Goal: Transaction & Acquisition: Purchase product/service

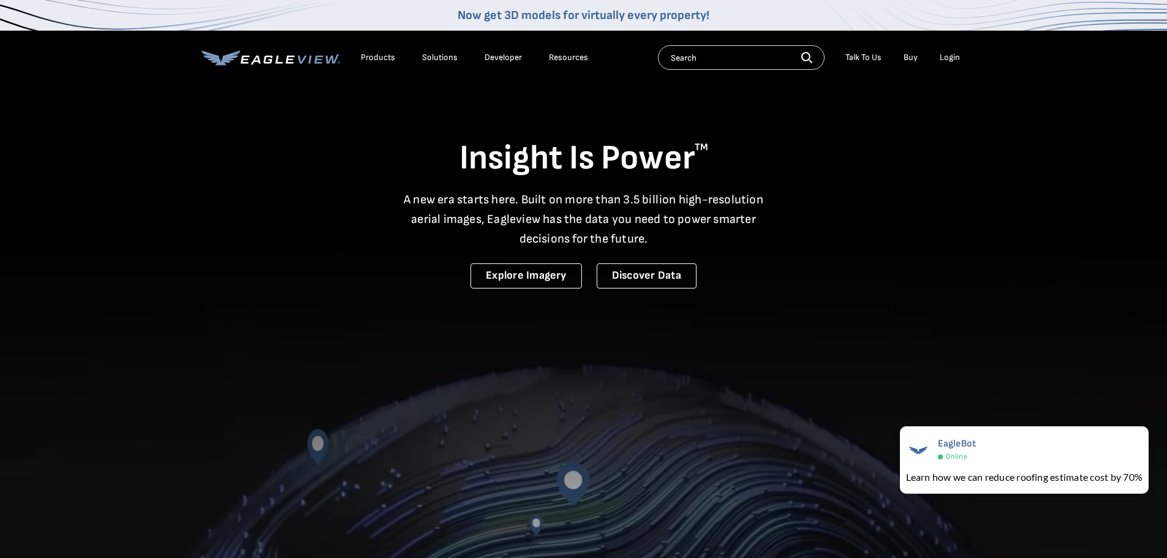
click at [952, 61] on div "Login" at bounding box center [950, 57] width 20 height 11
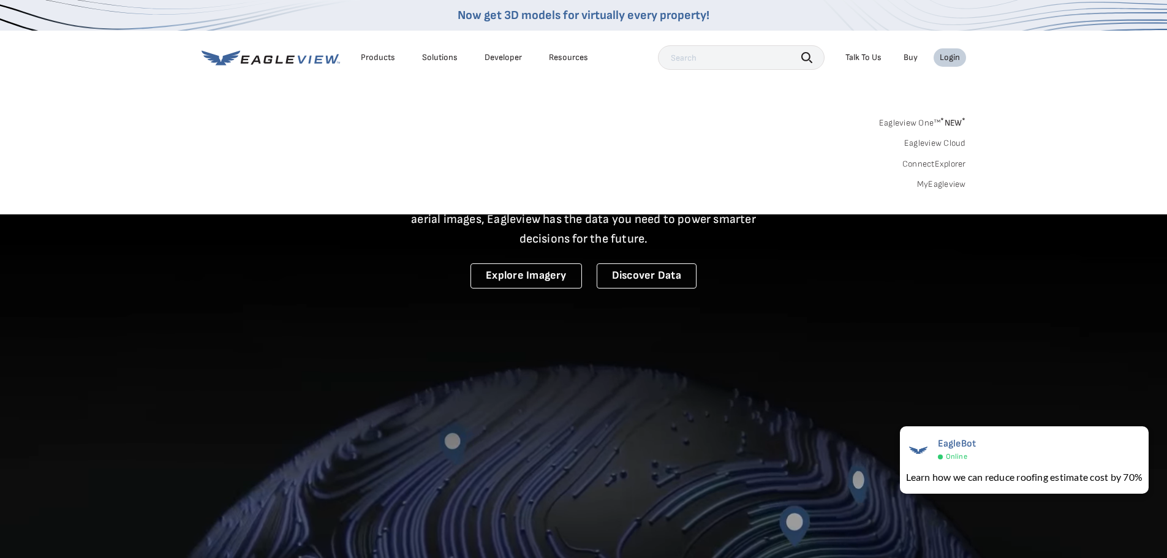
click at [949, 186] on link "MyEagleview" at bounding box center [941, 184] width 49 height 11
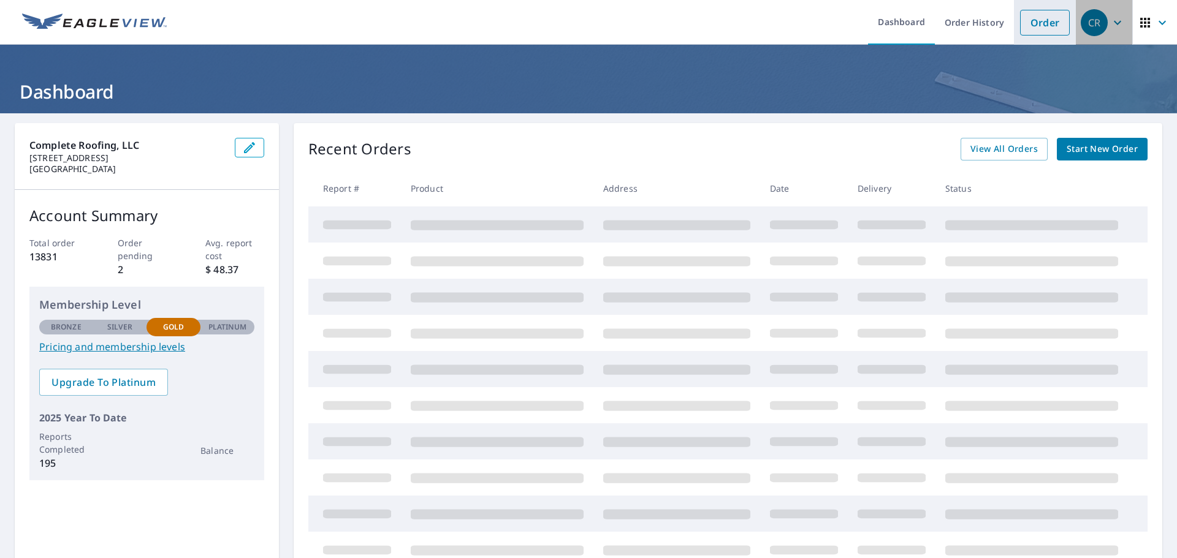
drag, startPoint x: 1067, startPoint y: 36, endPoint x: 1036, endPoint y: 37, distance: 31.3
click at [1055, 39] on header "Dashboard Order History Order CR" at bounding box center [588, 22] width 1177 height 45
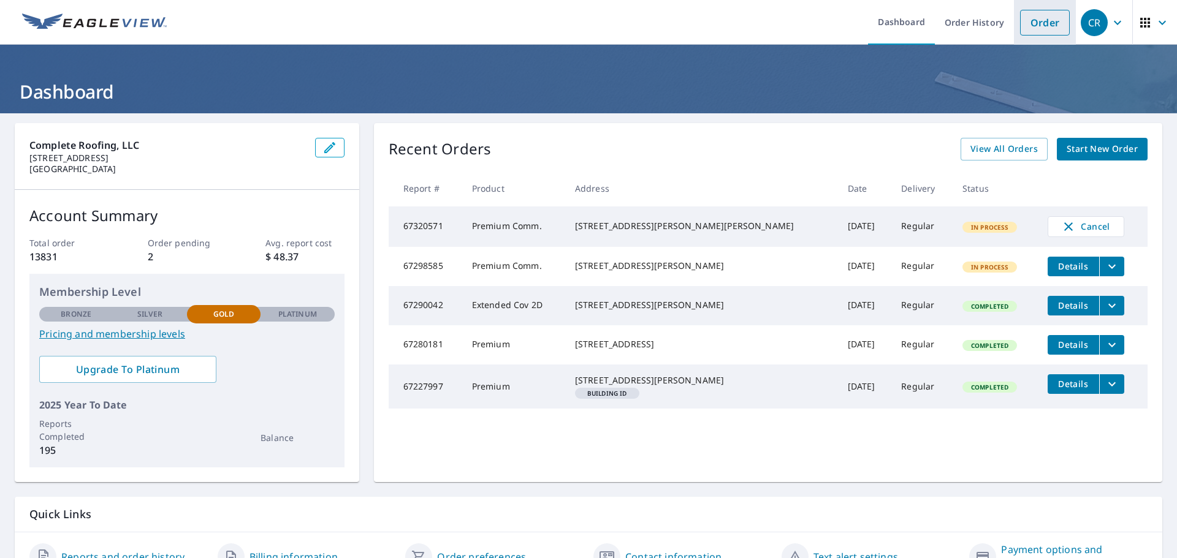
click at [1031, 27] on link "Order" at bounding box center [1045, 23] width 50 height 26
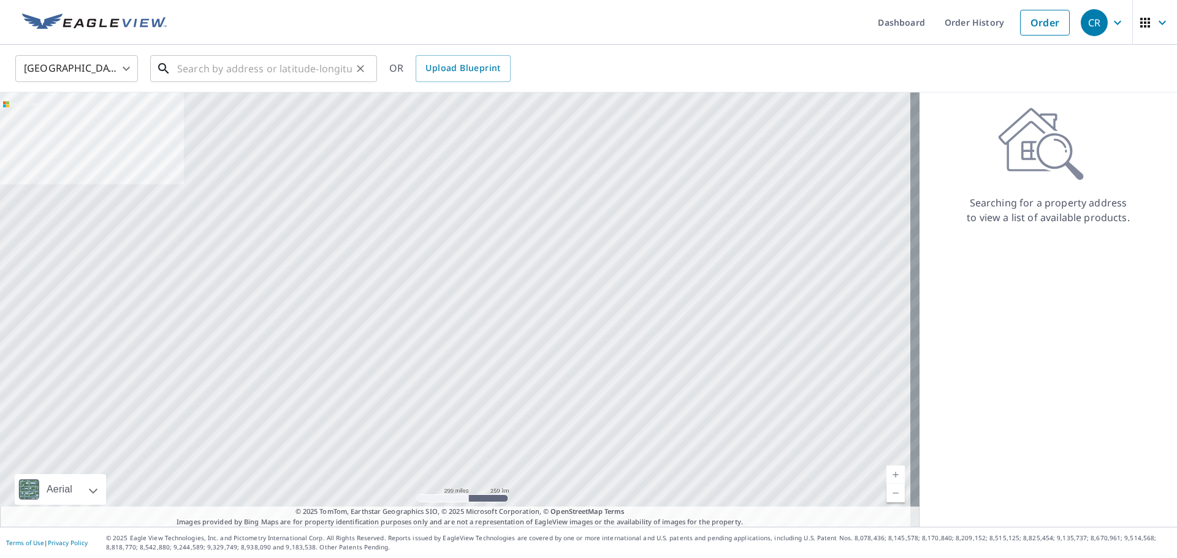
click at [311, 82] on div "​" at bounding box center [263, 68] width 227 height 27
paste input "[STREET_ADDRESS][PERSON_NAME]"
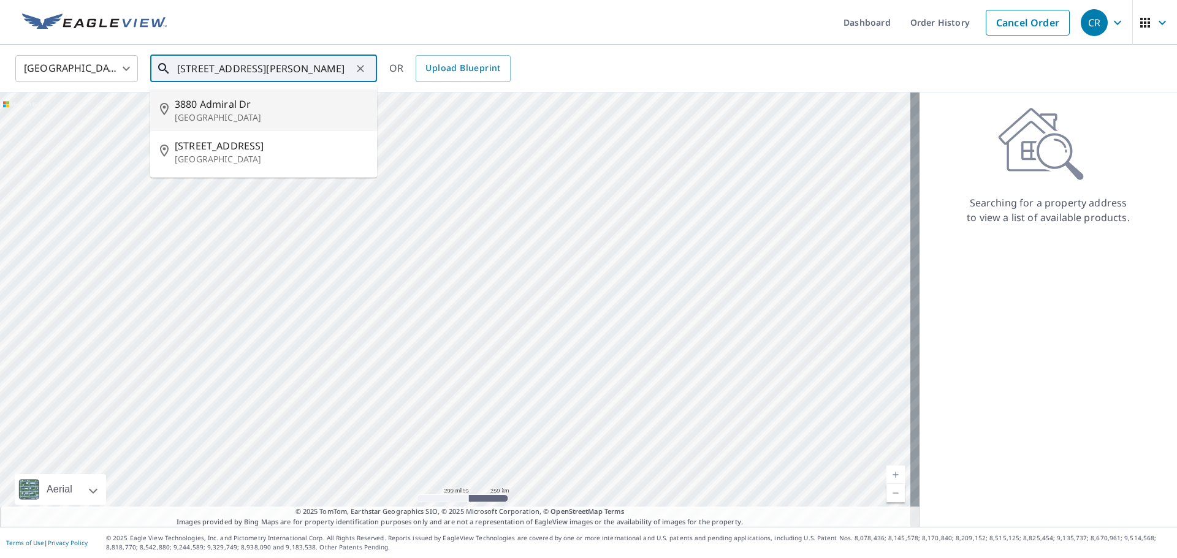
click at [240, 113] on p "[GEOGRAPHIC_DATA]" at bounding box center [271, 118] width 192 height 12
type input "[STREET_ADDRESS][PERSON_NAME]"
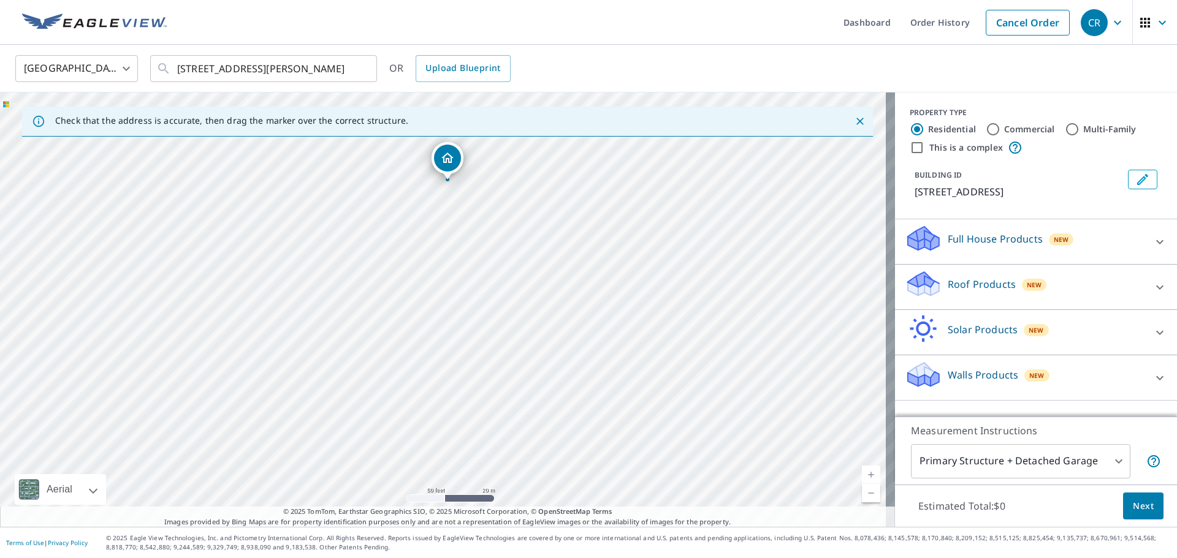
click at [947, 285] on p "Roof Products" at bounding box center [981, 284] width 68 height 15
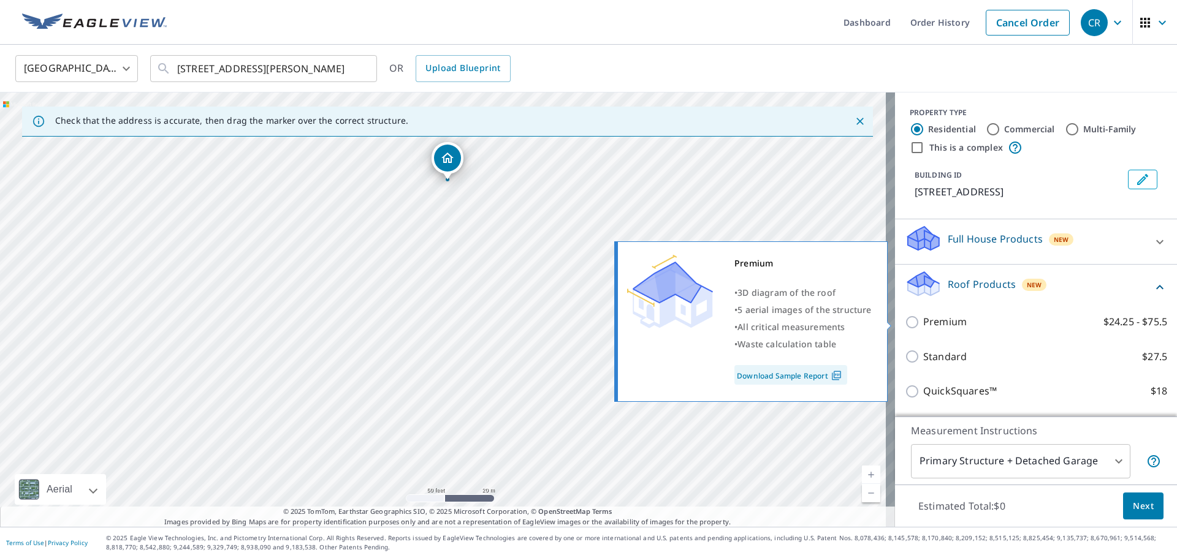
click at [929, 319] on p "Premium" at bounding box center [945, 321] width 44 height 15
click at [923, 319] on input "Premium $24.25 - $75.5" at bounding box center [913, 322] width 18 height 15
checkbox input "true"
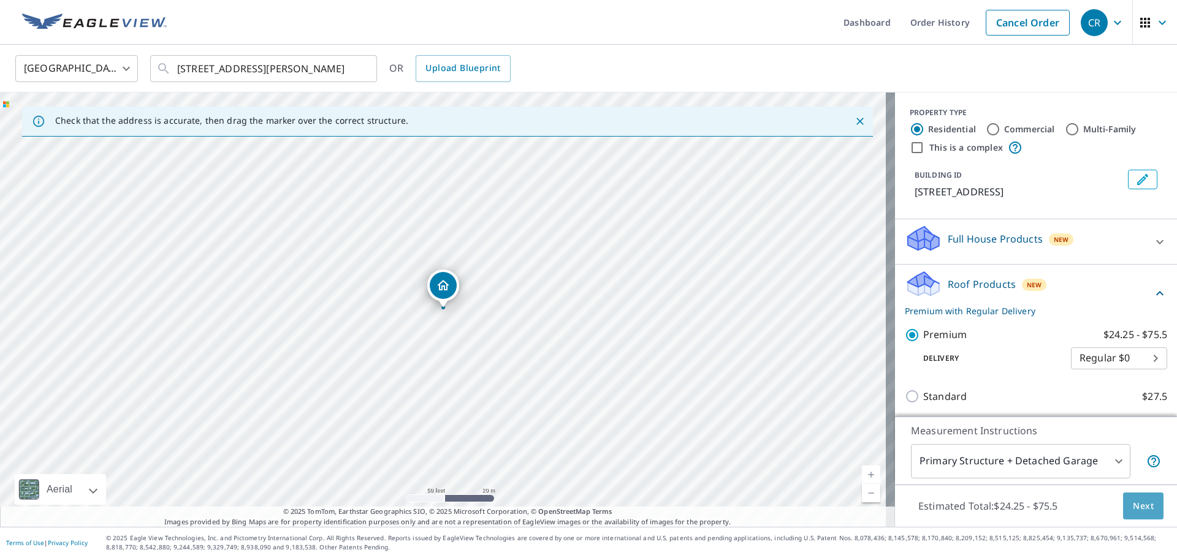
click at [1139, 499] on span "Next" at bounding box center [1142, 506] width 21 height 15
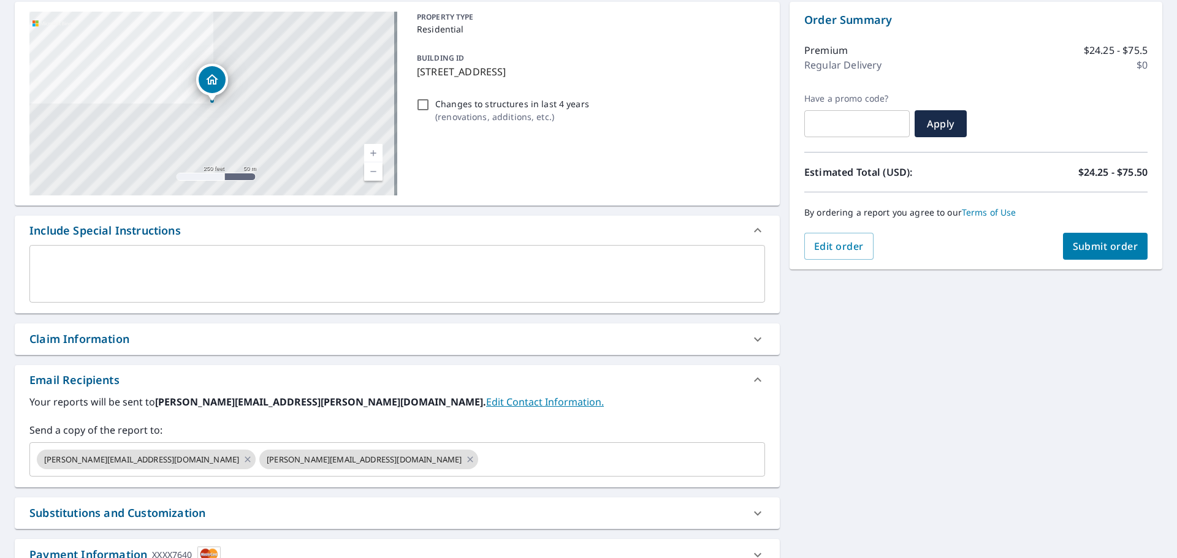
scroll to position [123, 0]
click at [1087, 244] on span "Submit order" at bounding box center [1105, 244] width 66 height 13
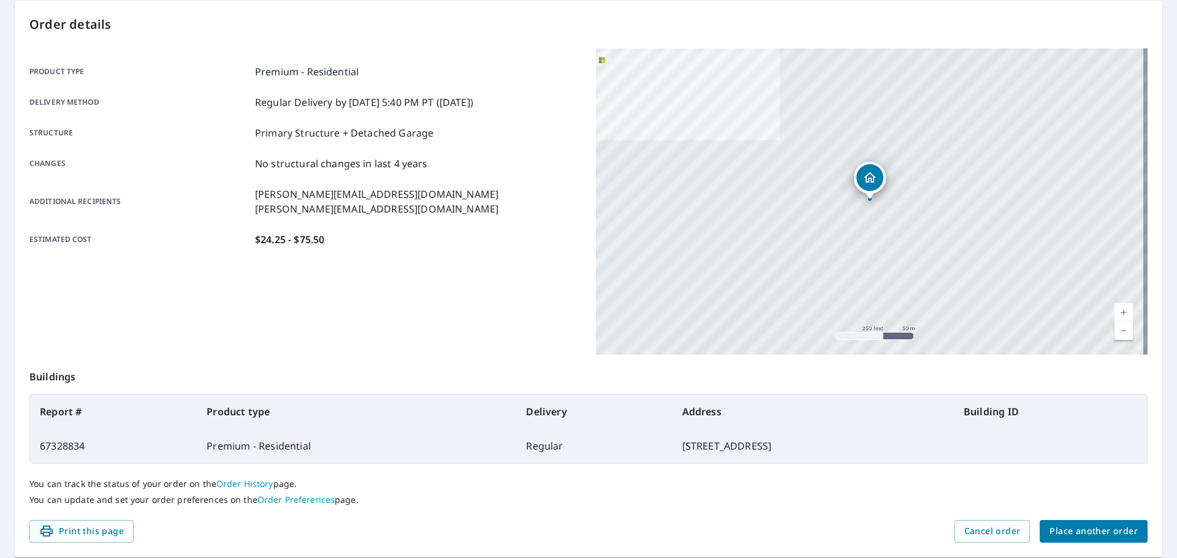
scroll to position [61, 0]
